Goal: Task Accomplishment & Management: Complete application form

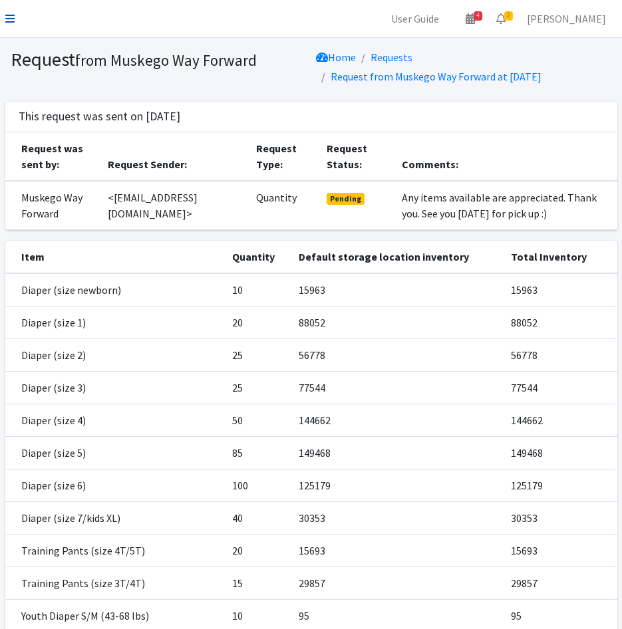
click at [13, 13] on icon at bounding box center [9, 18] width 9 height 11
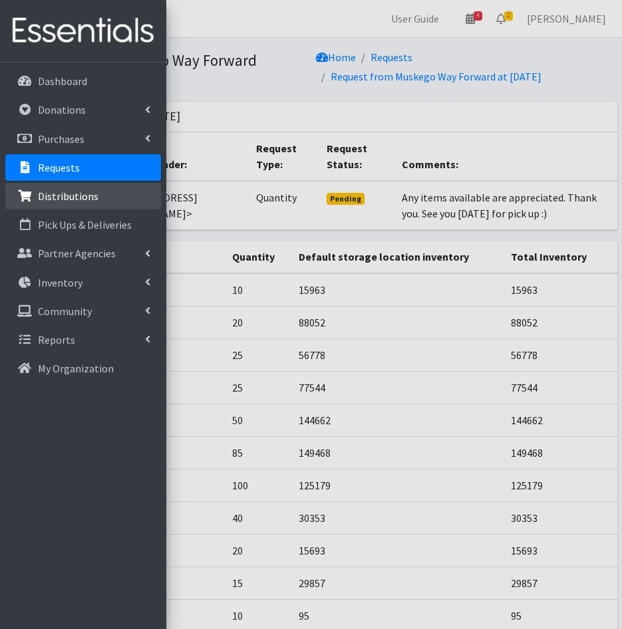
click at [54, 197] on p "Distributions" at bounding box center [68, 196] width 61 height 13
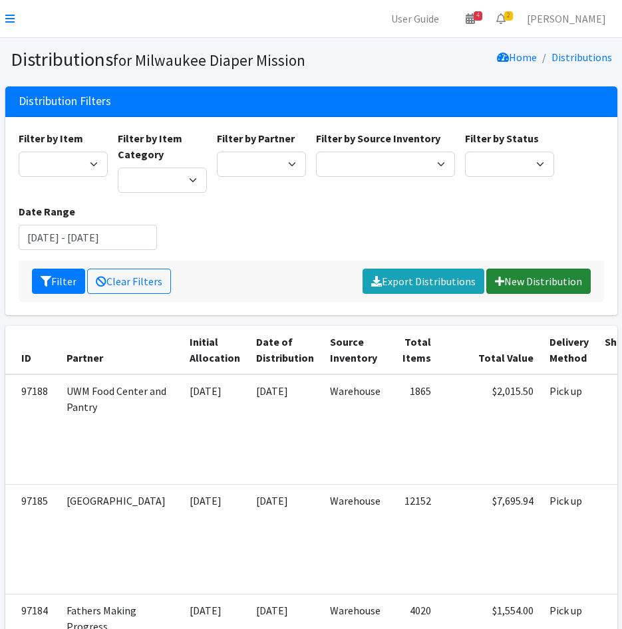
click at [512, 278] on link "New Distribution" at bounding box center [538, 281] width 104 height 25
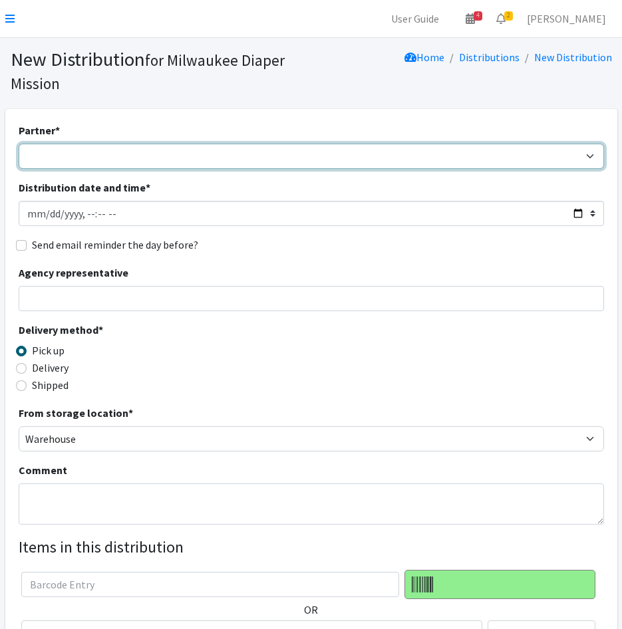
click at [222, 166] on select "Bay View Community Center BOMB Doulas Camp Reunite Cathedral Center, Inc Cross …" at bounding box center [312, 156] width 586 height 25
select select "4342"
click at [19, 144] on select "Bay View Community Center BOMB Doulas Camp Reunite Cathedral Center, Inc Cross …" at bounding box center [312, 156] width 586 height 25
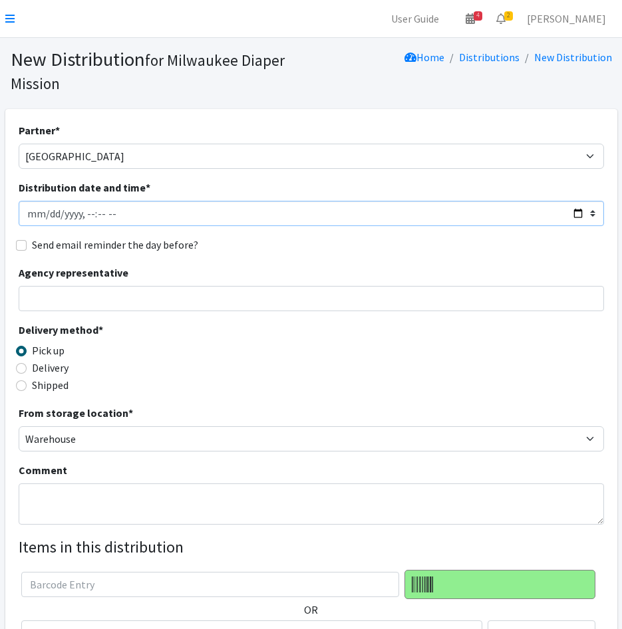
click at [47, 214] on input "Distribution date and time *" at bounding box center [312, 213] width 586 height 25
type input "2025-09-30T12:00"
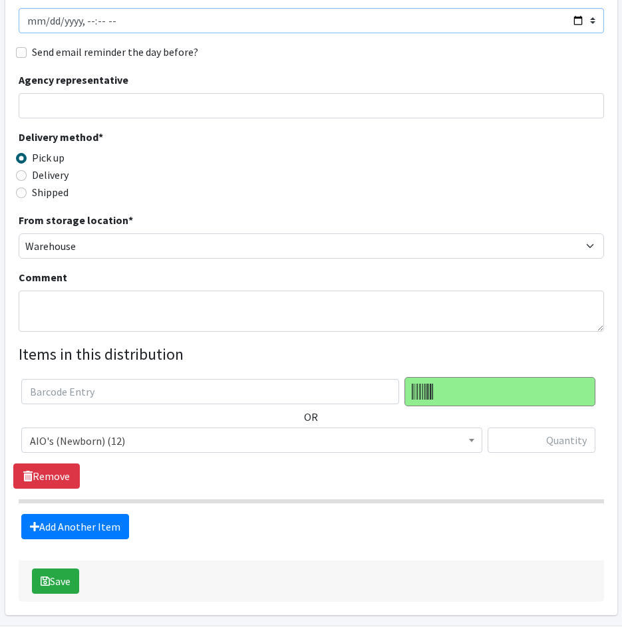
scroll to position [200, 0]
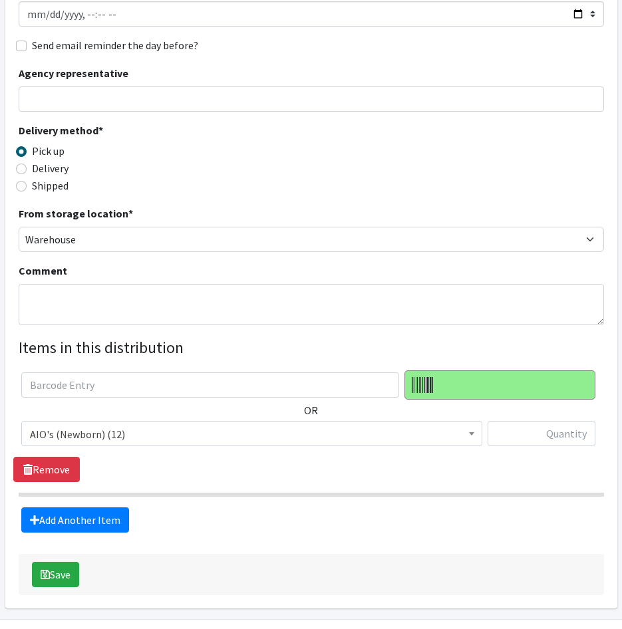
click at [123, 429] on span "AIO's (Newborn) (12)" at bounding box center [252, 434] width 444 height 19
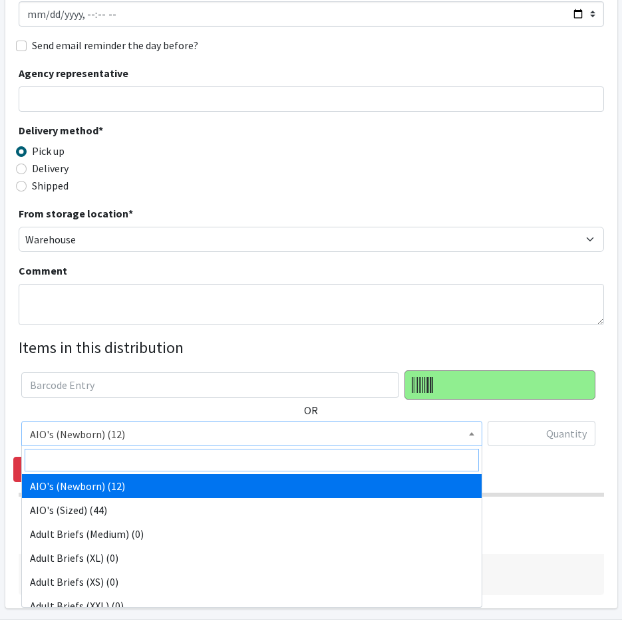
click at [128, 456] on input "search" at bounding box center [252, 460] width 454 height 23
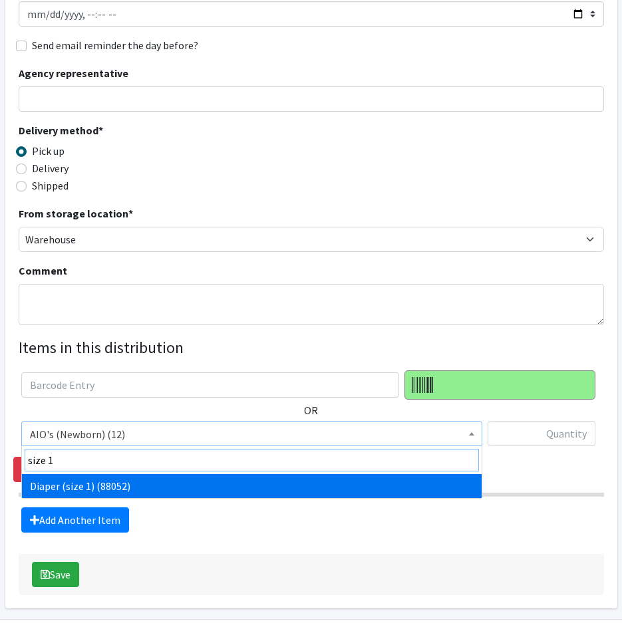
type input "size 1"
select select "4634"
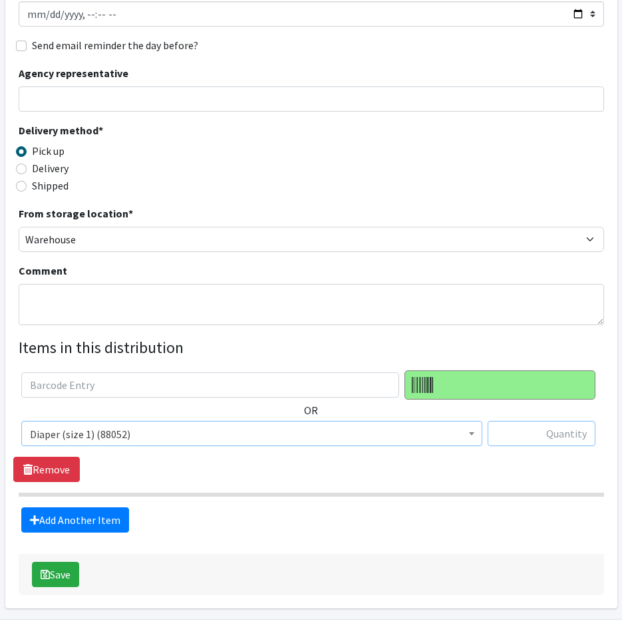
click at [562, 432] on input "text" at bounding box center [542, 433] width 108 height 25
type input "625"
click at [79, 522] on link "Add Another Item" at bounding box center [75, 520] width 108 height 25
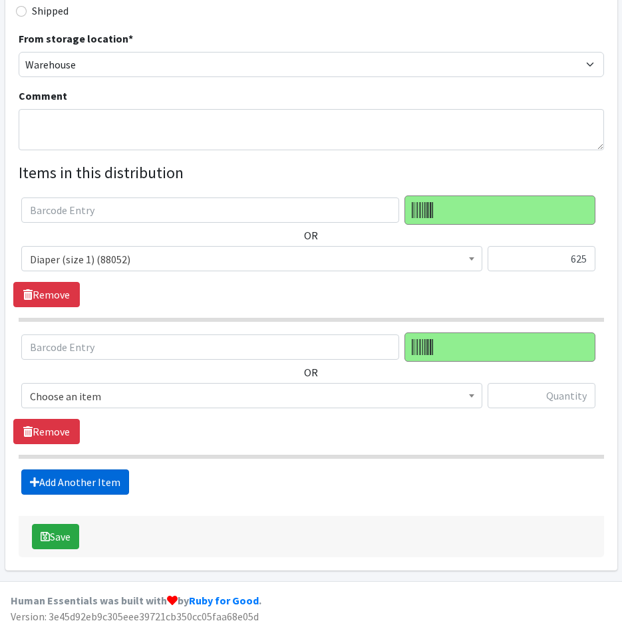
scroll to position [377, 0]
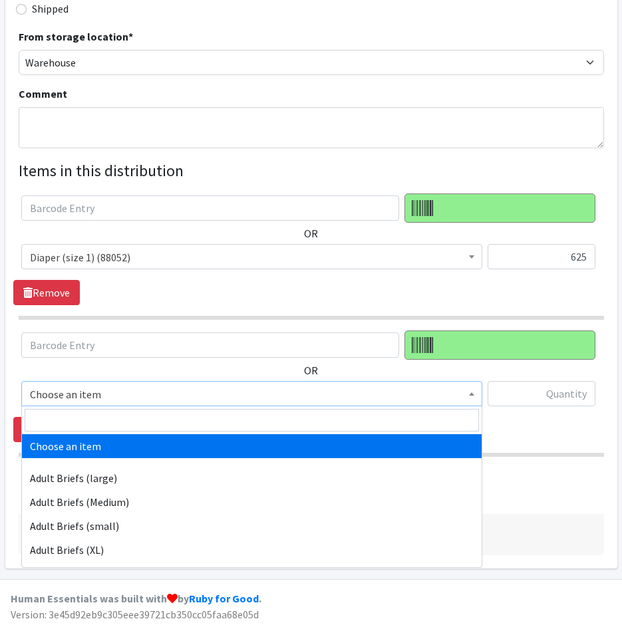
click at [138, 401] on span "Choose an item" at bounding box center [252, 394] width 444 height 19
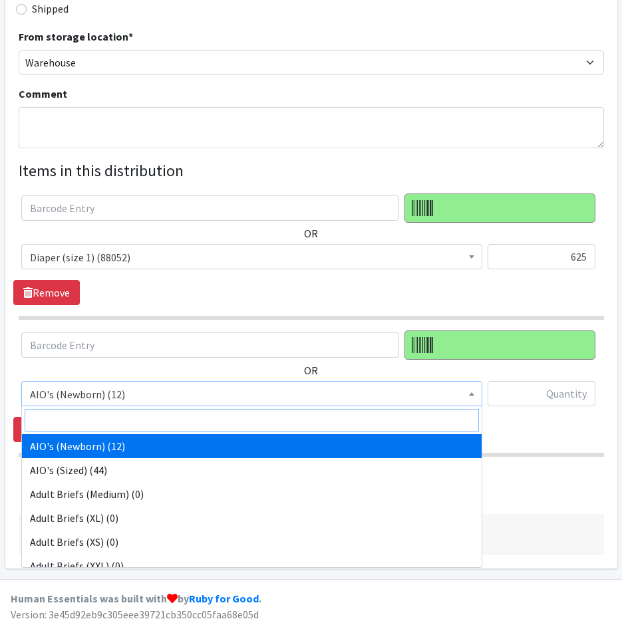
click at [128, 422] on input "search" at bounding box center [252, 420] width 454 height 23
click at [138, 422] on input "search" at bounding box center [252, 420] width 454 height 23
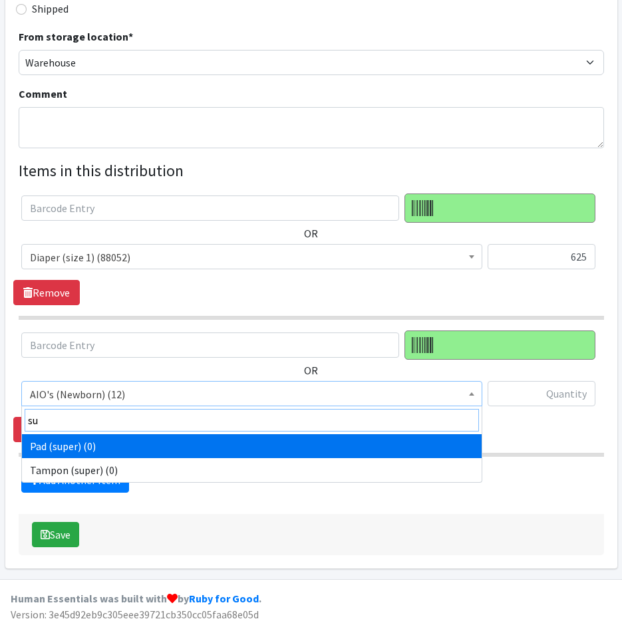
type input "s"
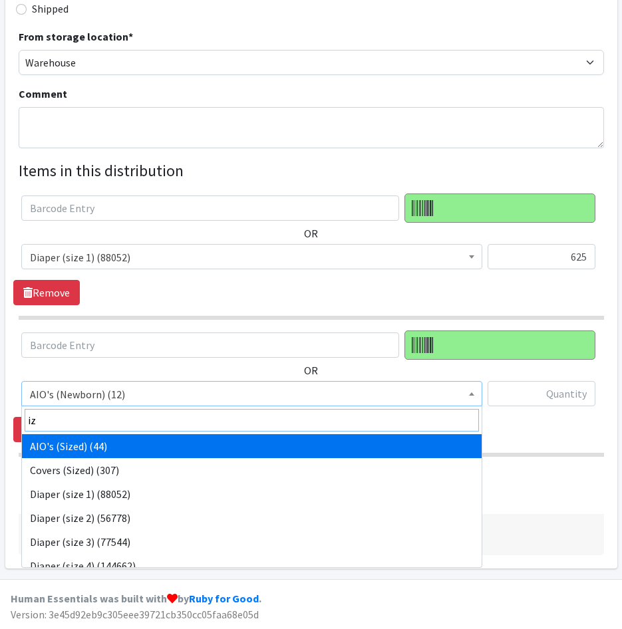
type input "i"
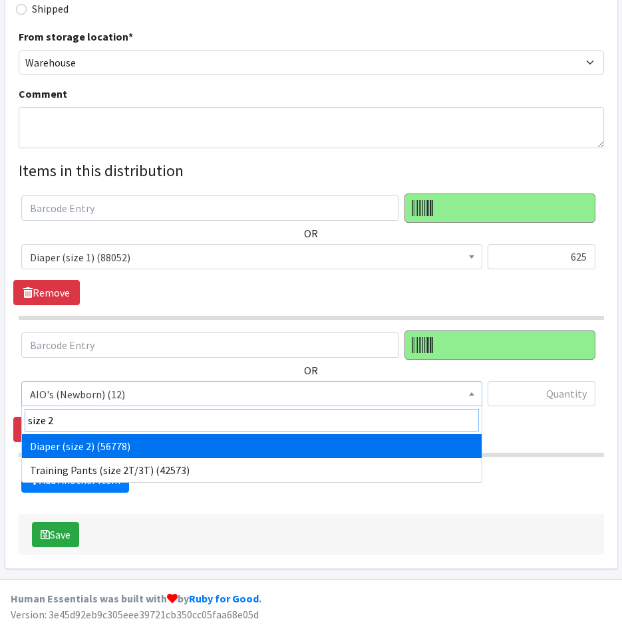
type input "size 2"
drag, startPoint x: 134, startPoint y: 446, endPoint x: 362, endPoint y: 410, distance: 231.1
select select "4635"
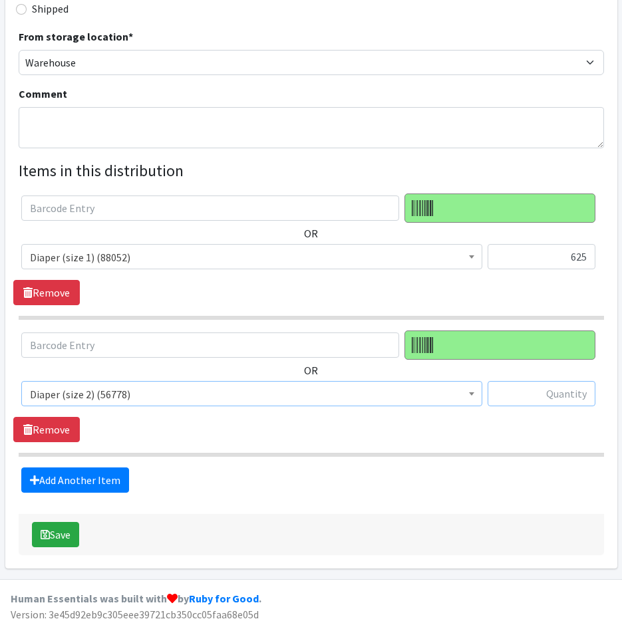
click at [550, 402] on input "text" at bounding box center [542, 393] width 108 height 25
type input "625"
click at [116, 479] on link "Add Another Item" at bounding box center [75, 480] width 108 height 25
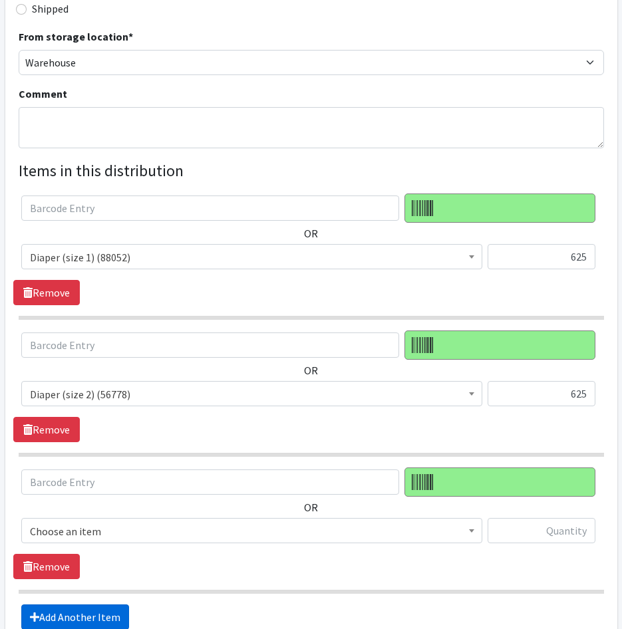
scroll to position [514, 0]
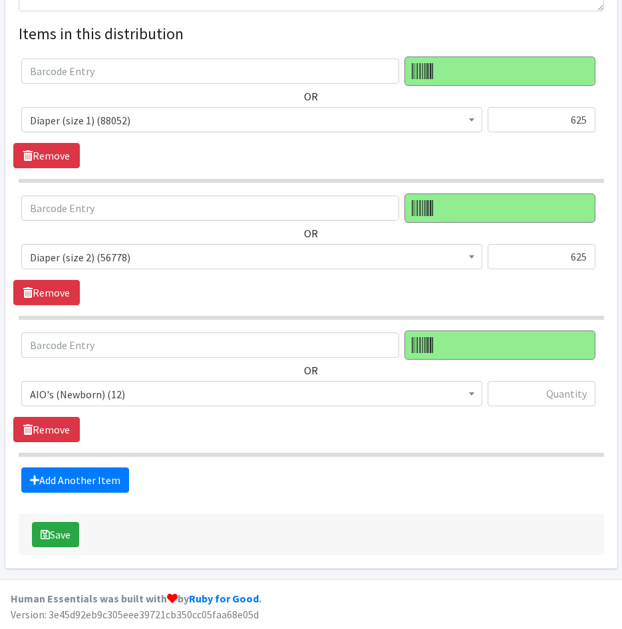
click at [187, 391] on span "AIO's (Newborn) (12)" at bounding box center [252, 394] width 444 height 19
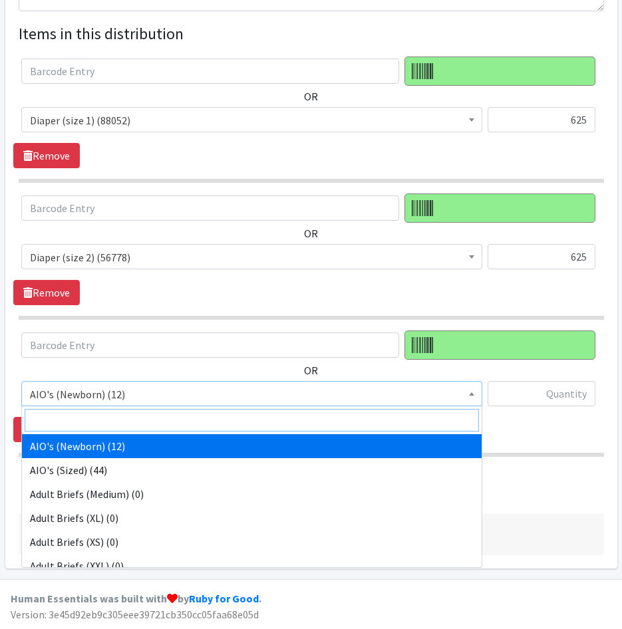
click at [190, 425] on input "search" at bounding box center [252, 420] width 454 height 23
type input "size"
click at [98, 257] on span "Diaper (size 2) (56778)" at bounding box center [252, 257] width 444 height 19
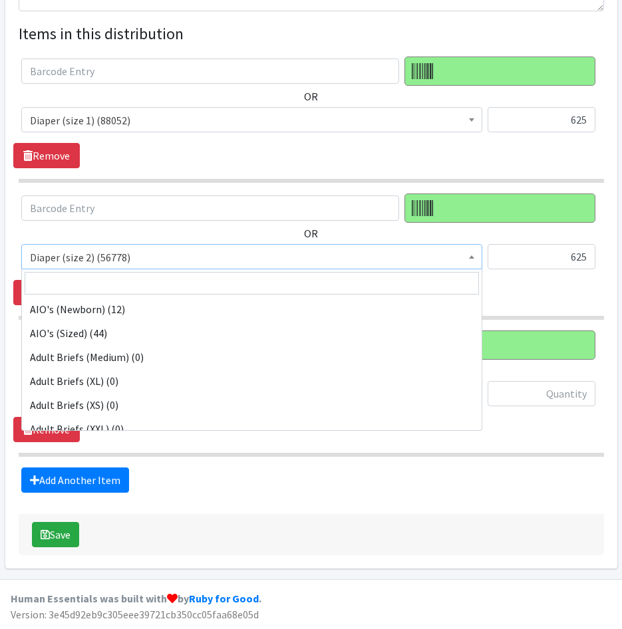
scroll to position [359, 0]
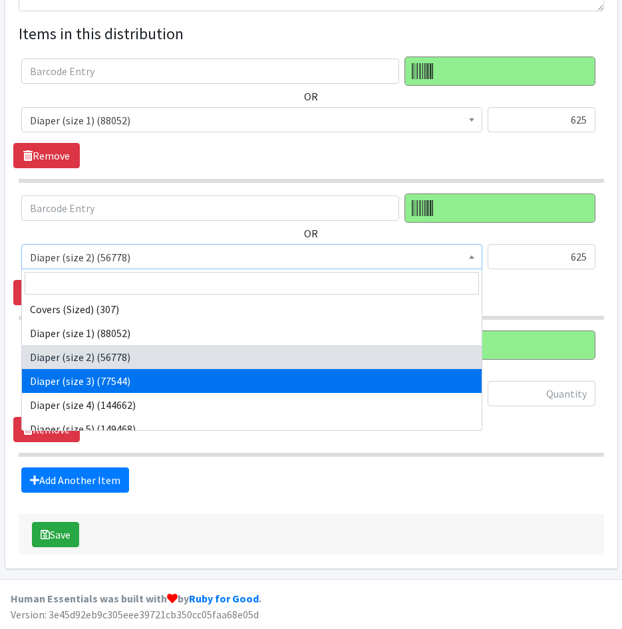
select select "4644"
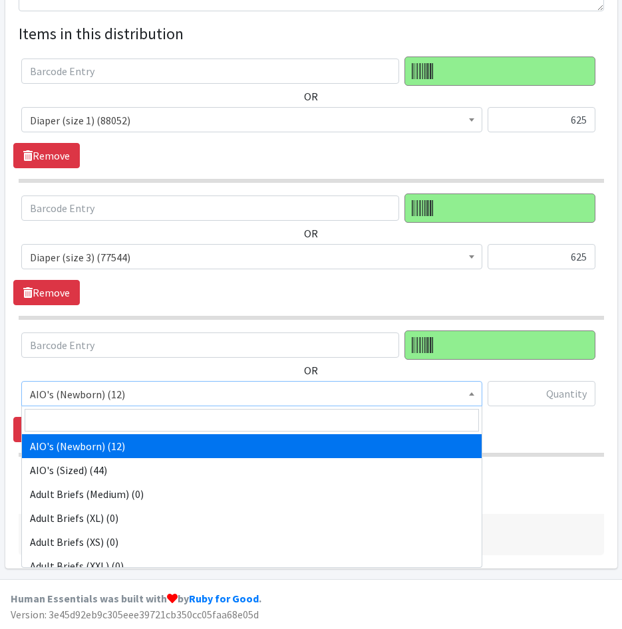
click at [118, 391] on span "AIO's (Newborn) (12)" at bounding box center [252, 394] width 444 height 19
click at [118, 419] on input "search" at bounding box center [252, 420] width 454 height 23
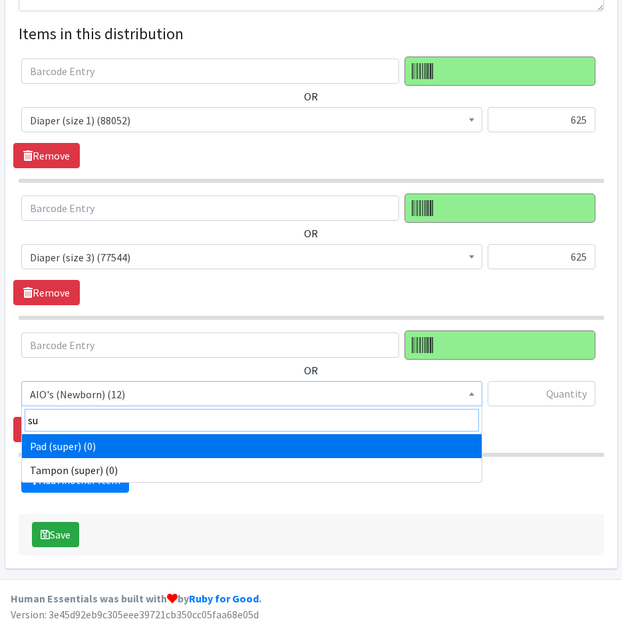
type input "s"
type input "size 4"
select select "4645"
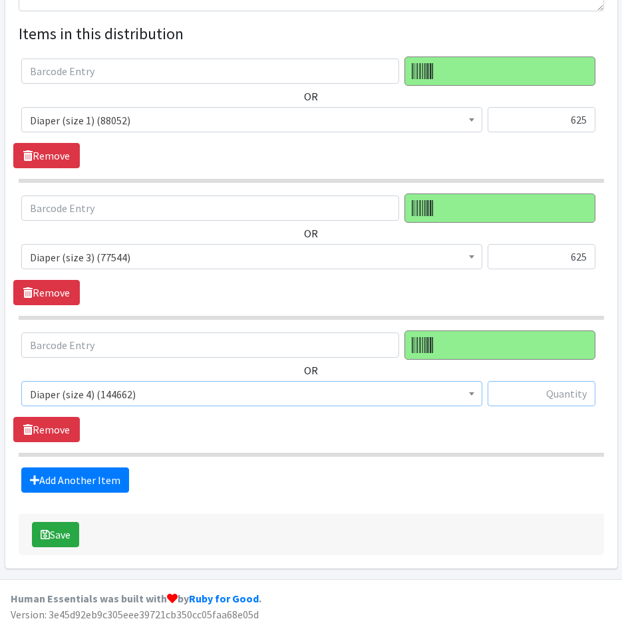
click at [547, 397] on input "text" at bounding box center [542, 393] width 108 height 25
type input "625"
click at [57, 484] on link "Add Another Item" at bounding box center [75, 480] width 108 height 25
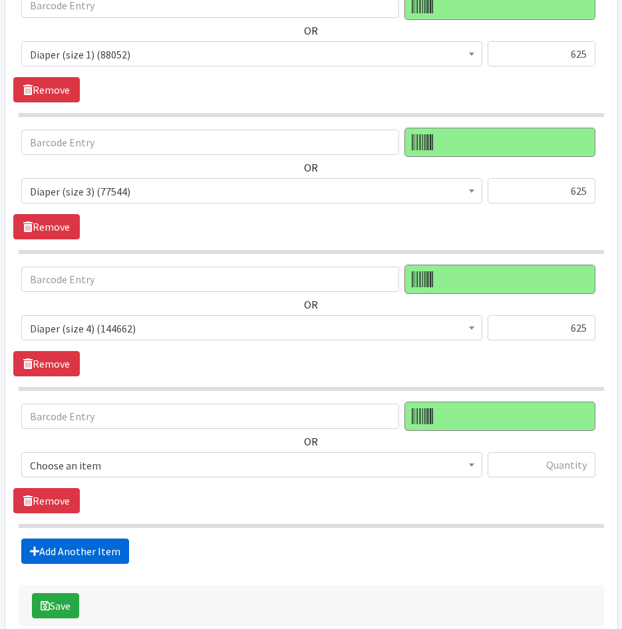
scroll to position [651, 0]
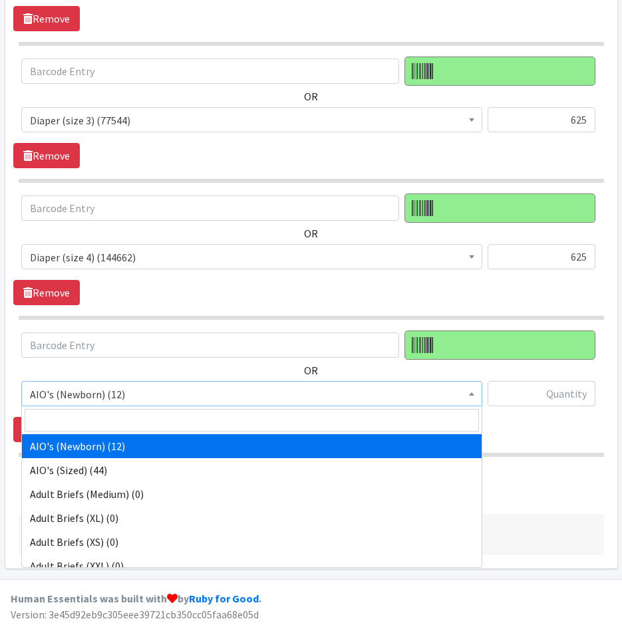
click at [136, 390] on span "AIO's (Newborn) (12)" at bounding box center [252, 394] width 444 height 19
click at [139, 417] on input "search" at bounding box center [252, 420] width 454 height 23
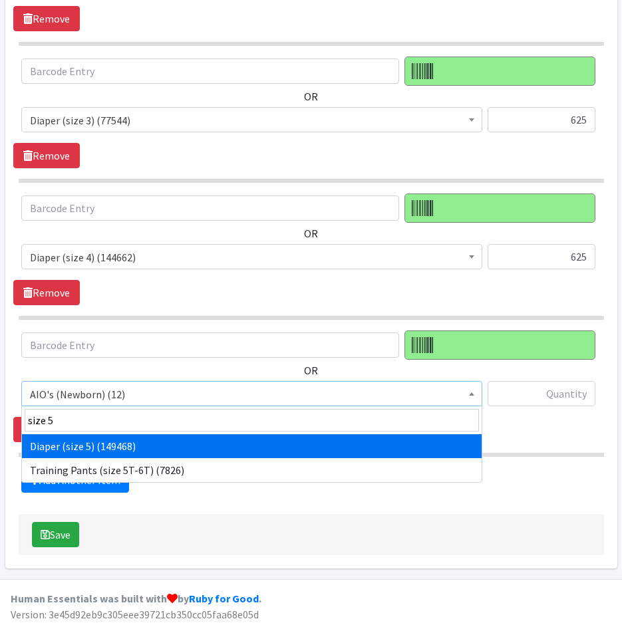
type input "size 5"
select select "4646"
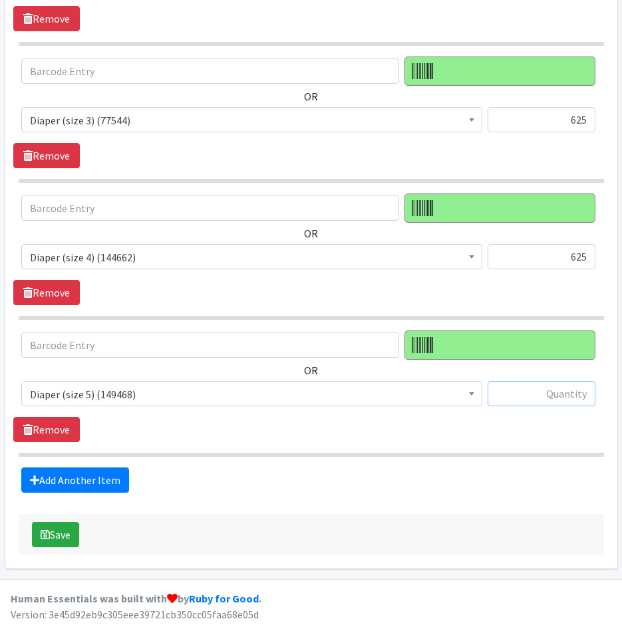
click at [522, 397] on input "text" at bounding box center [542, 393] width 108 height 25
type input "625"
click at [115, 478] on link "Add Another Item" at bounding box center [75, 480] width 108 height 25
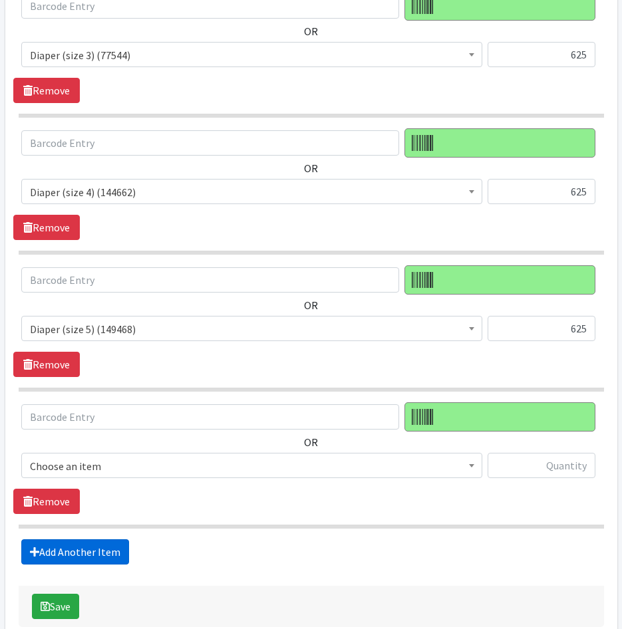
scroll to position [788, 0]
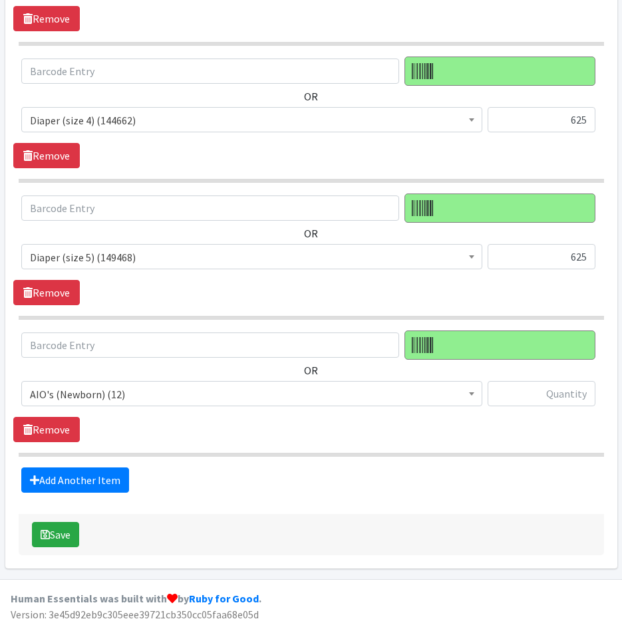
click at [192, 396] on span "AIO's (Newborn) (12)" at bounding box center [252, 394] width 444 height 19
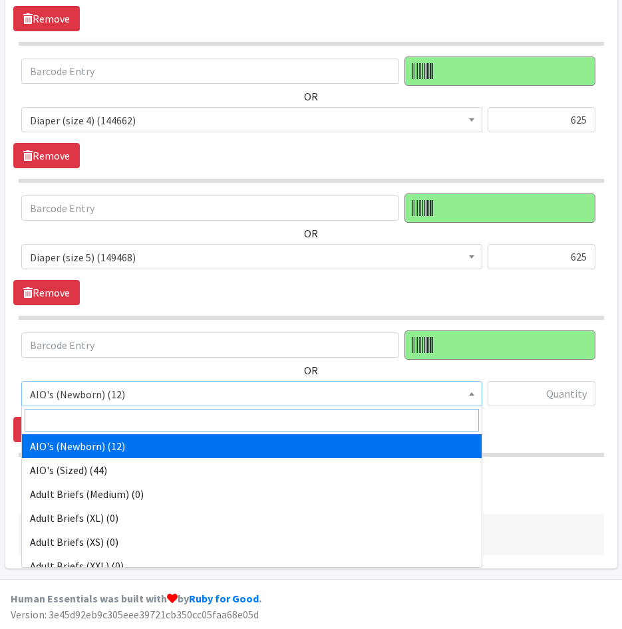
click at [170, 410] on input "search" at bounding box center [252, 420] width 454 height 23
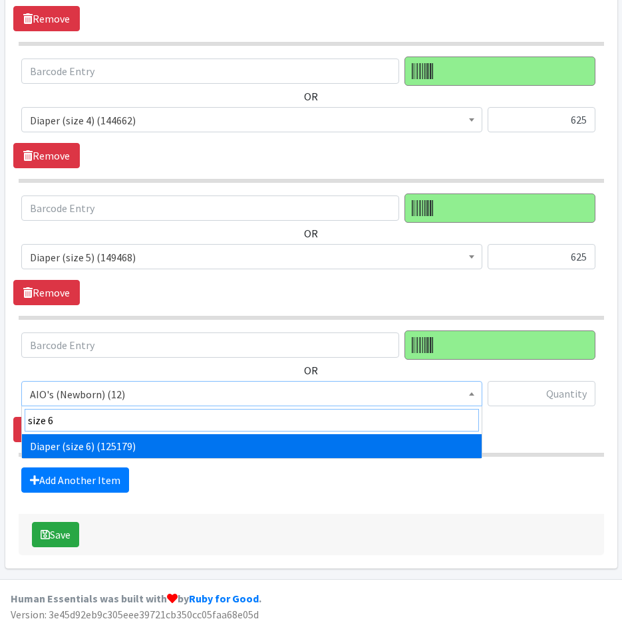
type input "size 6"
drag, startPoint x: 117, startPoint y: 441, endPoint x: 423, endPoint y: 403, distance: 308.5
select select "4649"
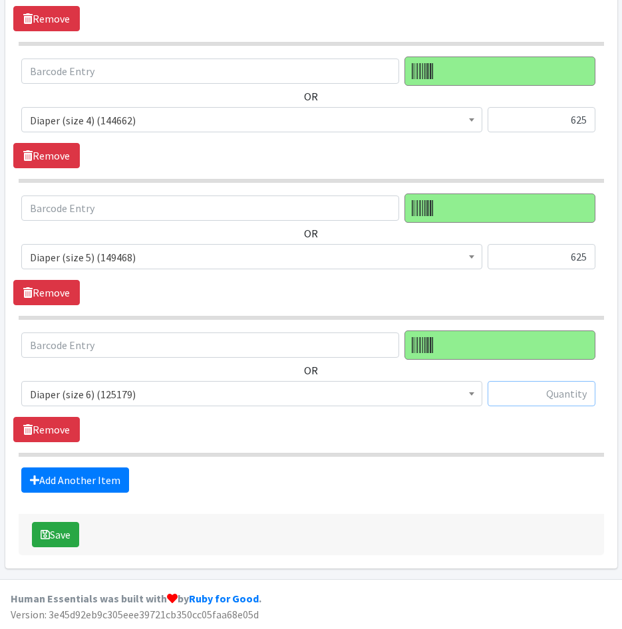
click at [511, 399] on input "text" at bounding box center [542, 393] width 108 height 25
type input "650"
click at [100, 481] on link "Add Another Item" at bounding box center [75, 480] width 108 height 25
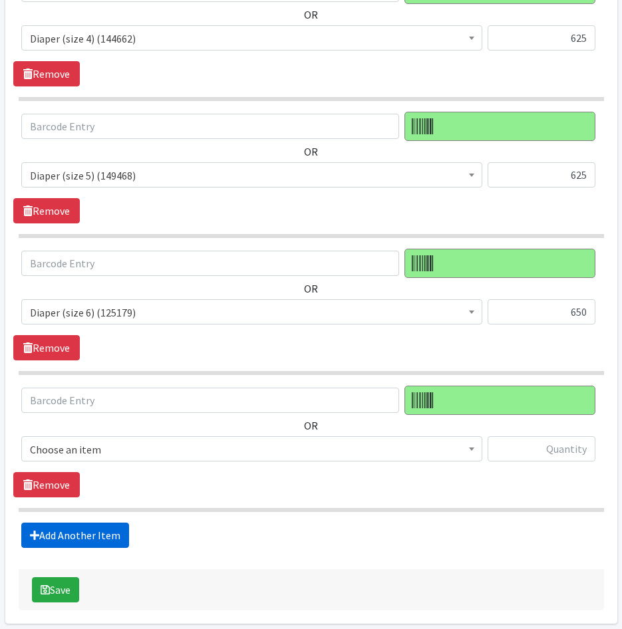
scroll to position [925, 0]
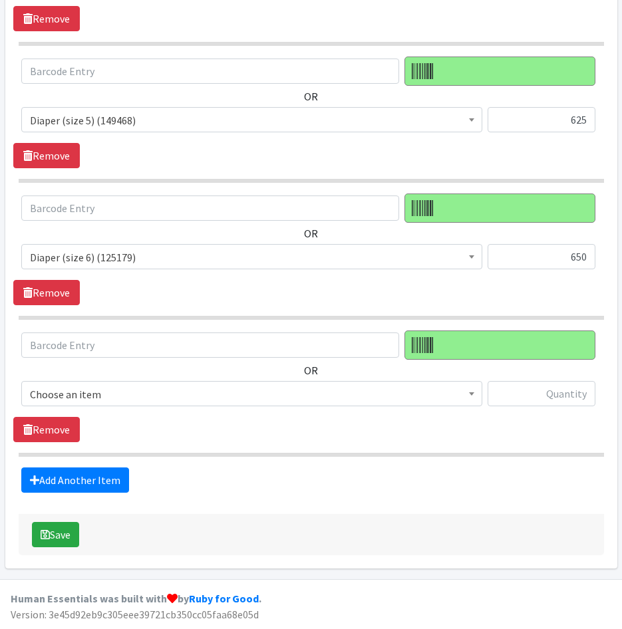
click at [116, 399] on span "Choose an item" at bounding box center [252, 394] width 444 height 19
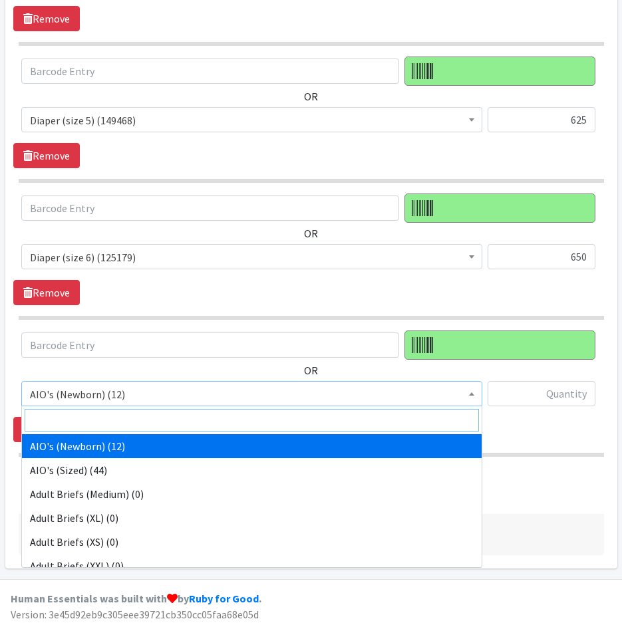
click at [118, 421] on input "search" at bounding box center [252, 420] width 454 height 23
click at [150, 418] on input "search" at bounding box center [252, 420] width 454 height 23
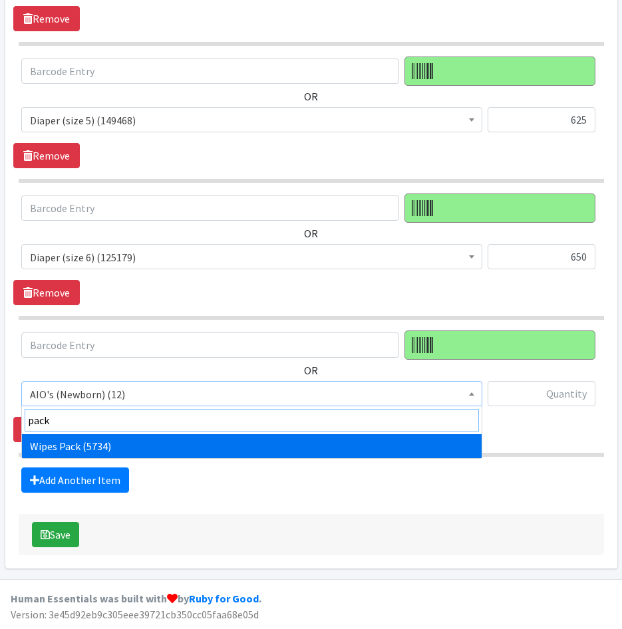
type input "pack"
select select "4665"
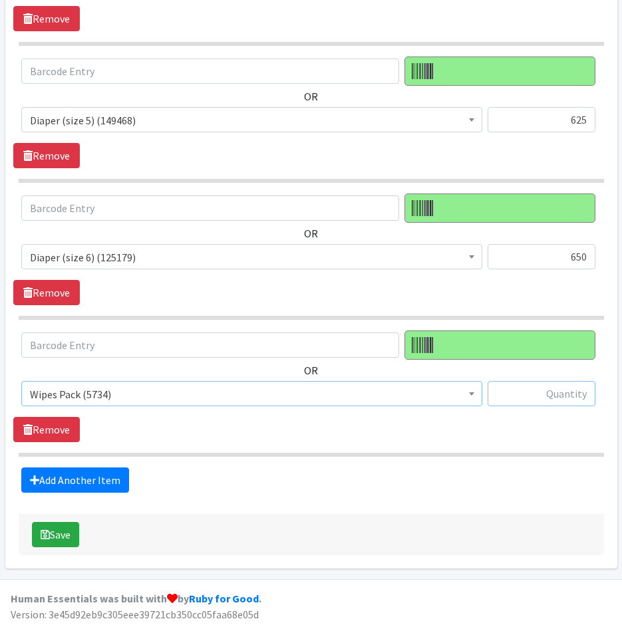
click at [532, 393] on input "text" at bounding box center [542, 393] width 108 height 25
type input "50"
click at [45, 529] on button "Save" at bounding box center [55, 534] width 47 height 25
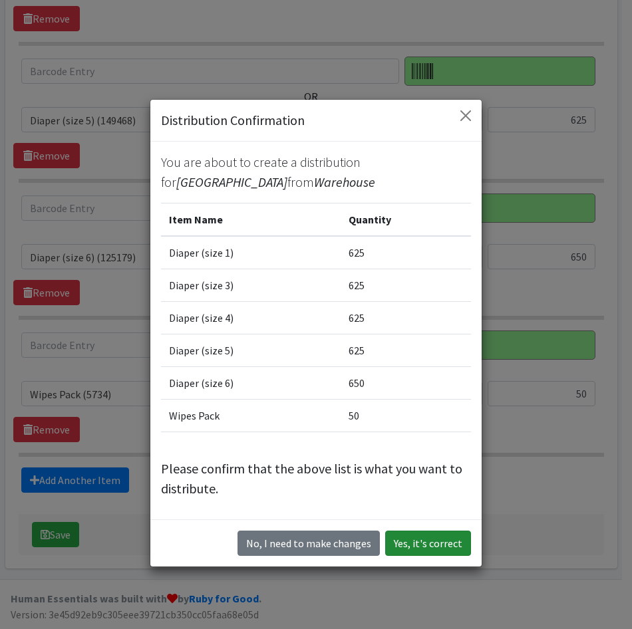
click at [416, 538] on button "Yes, it's correct" at bounding box center [428, 543] width 86 height 25
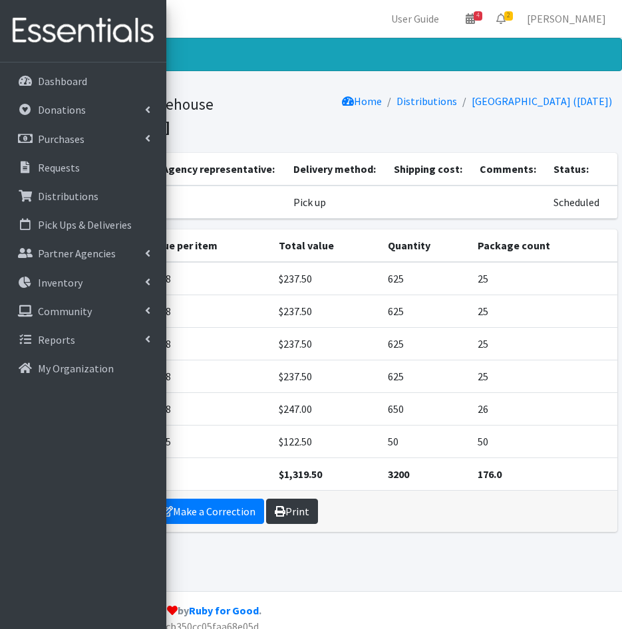
click at [301, 512] on link "Print" at bounding box center [292, 511] width 52 height 25
